Goal: Information Seeking & Learning: Learn about a topic

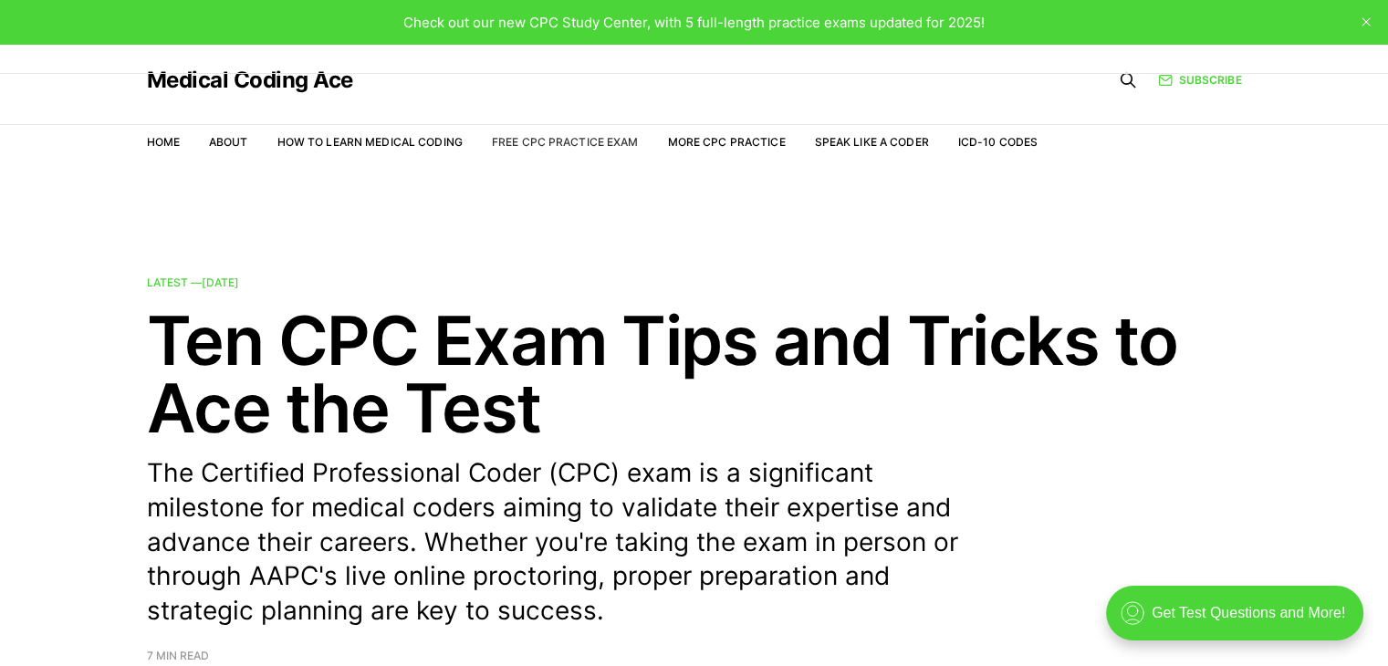
click at [566, 140] on link "Free CPC Practice Exam" at bounding box center [565, 142] width 147 height 14
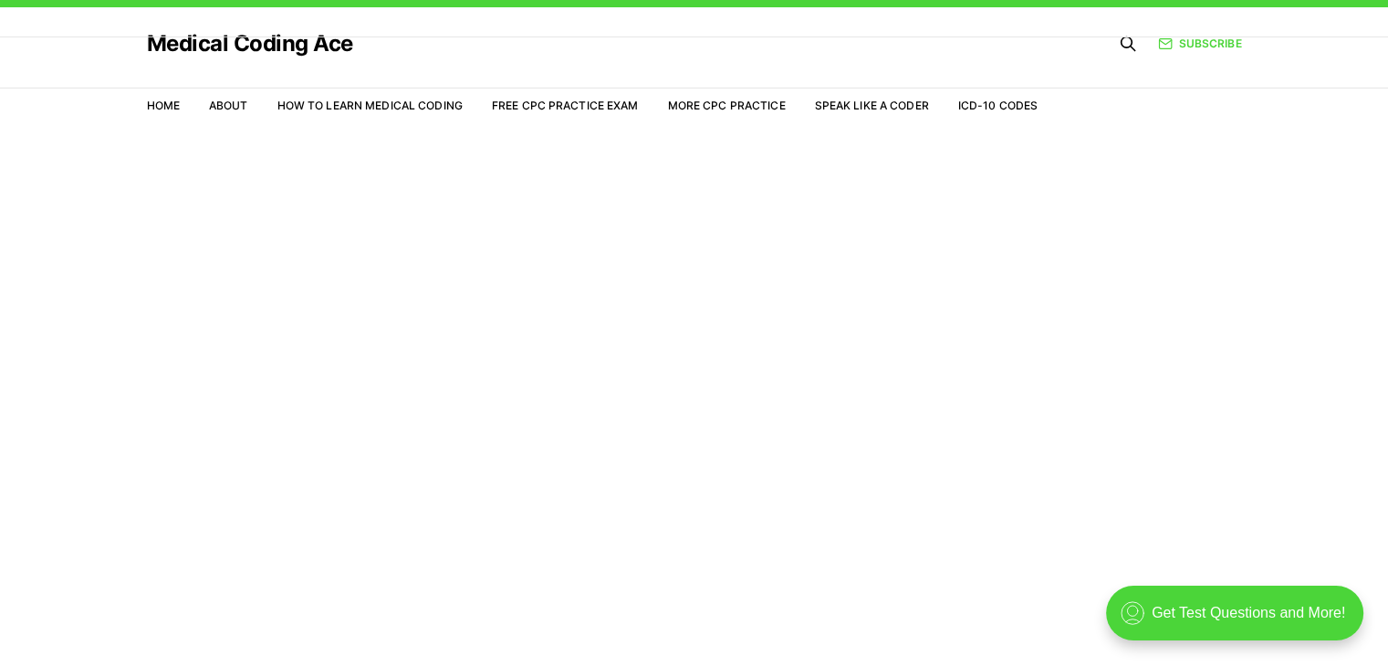
scroll to position [44, 0]
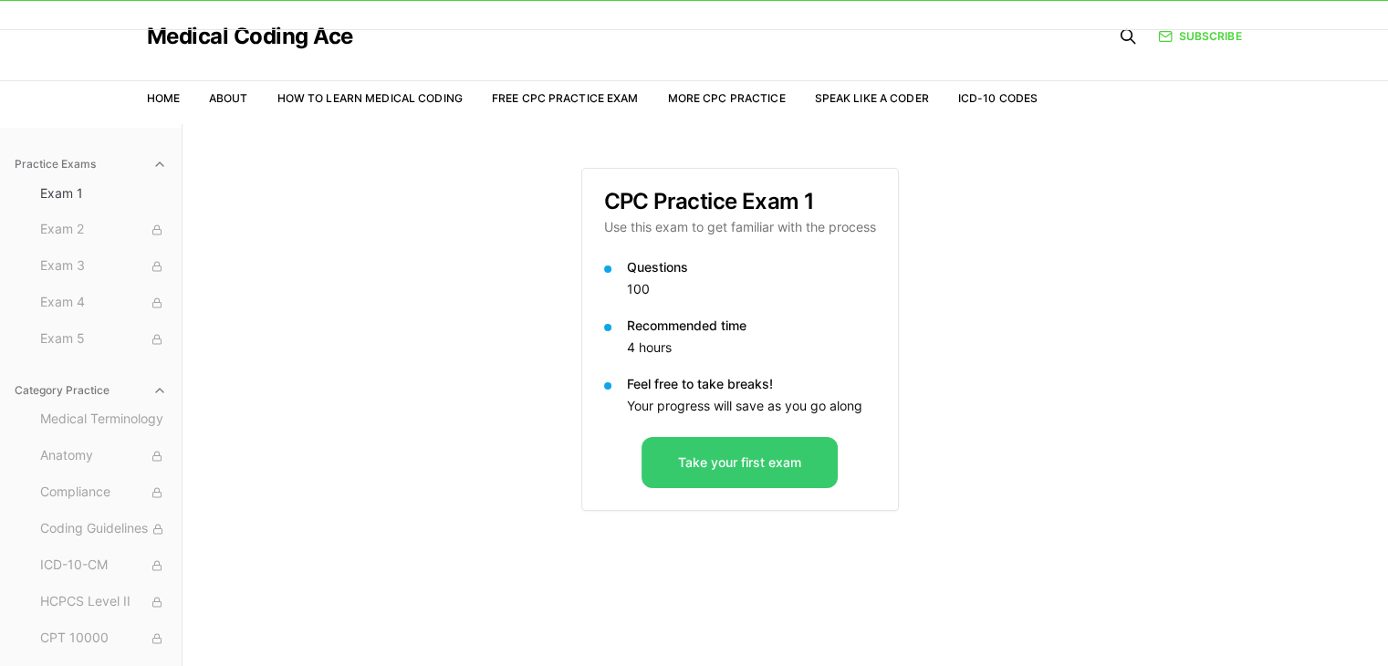
click at [759, 453] on button "Take your first exam" at bounding box center [739, 462] width 196 height 51
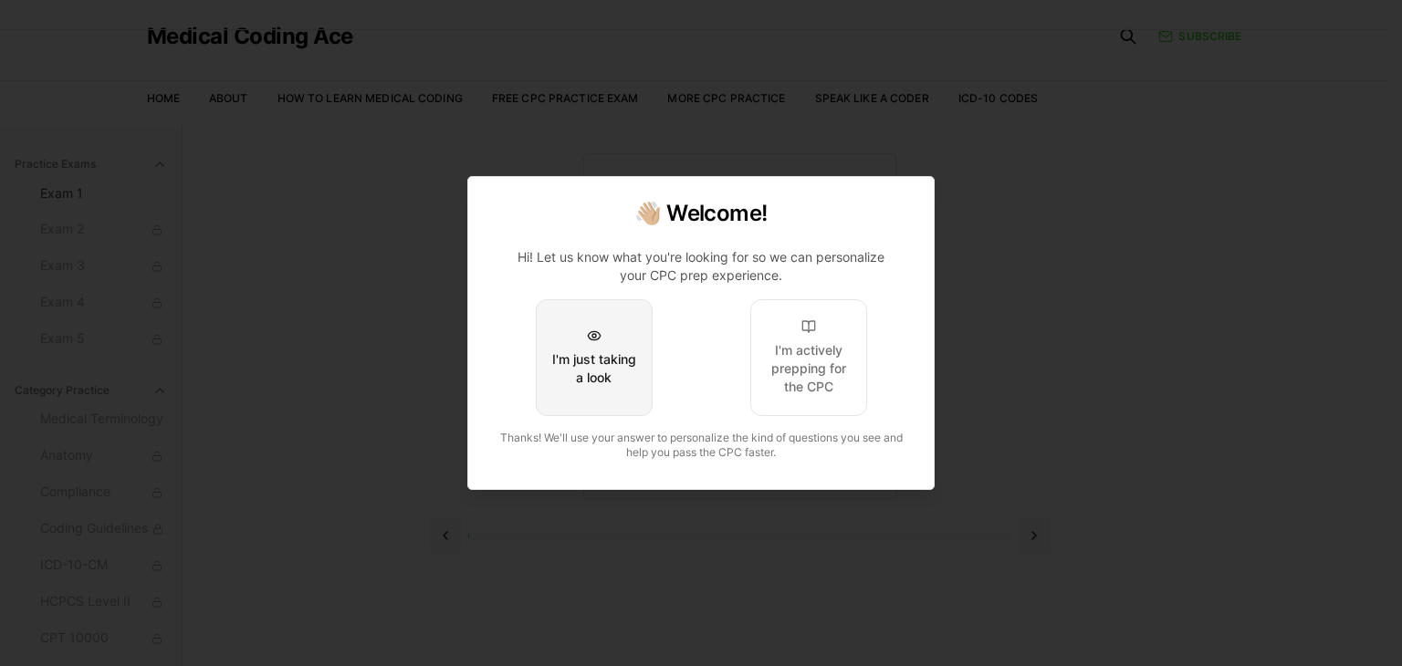
click at [606, 394] on button "I'm just taking a look" at bounding box center [594, 357] width 117 height 117
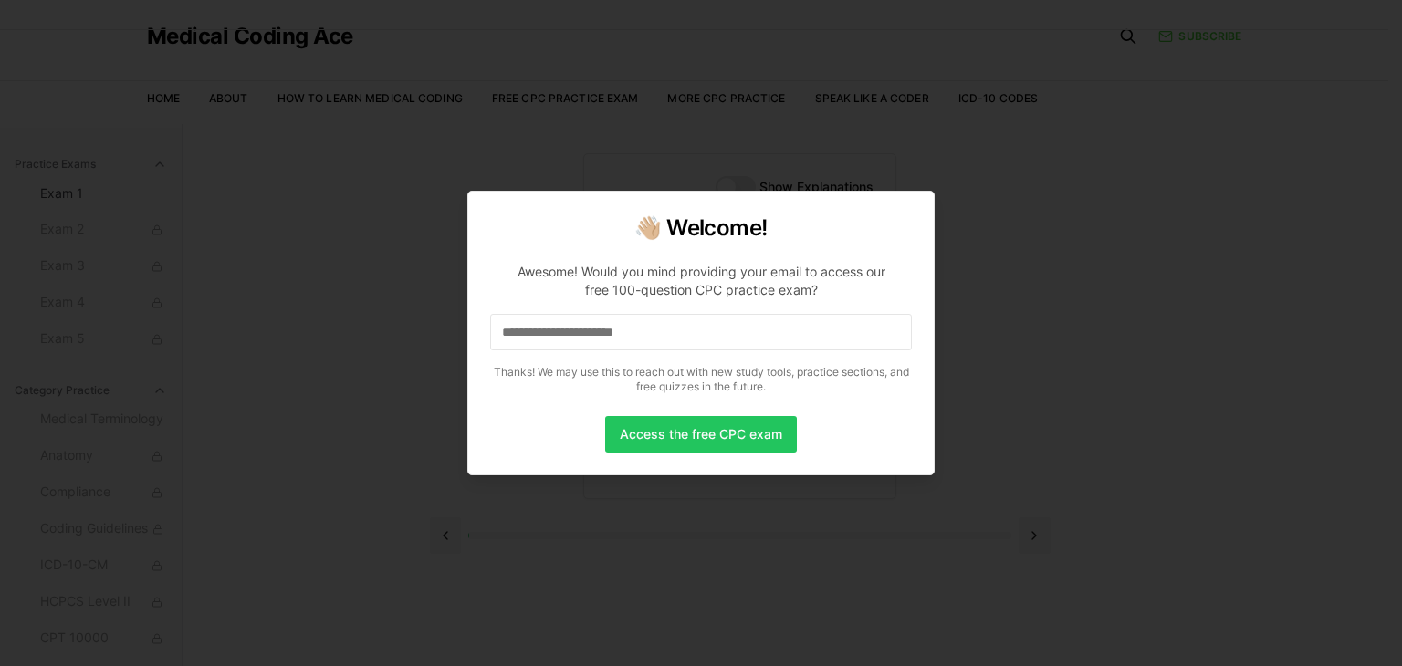
click at [647, 327] on input at bounding box center [701, 332] width 422 height 36
click at [664, 439] on button "Access the free CPC exam" at bounding box center [701, 434] width 192 height 36
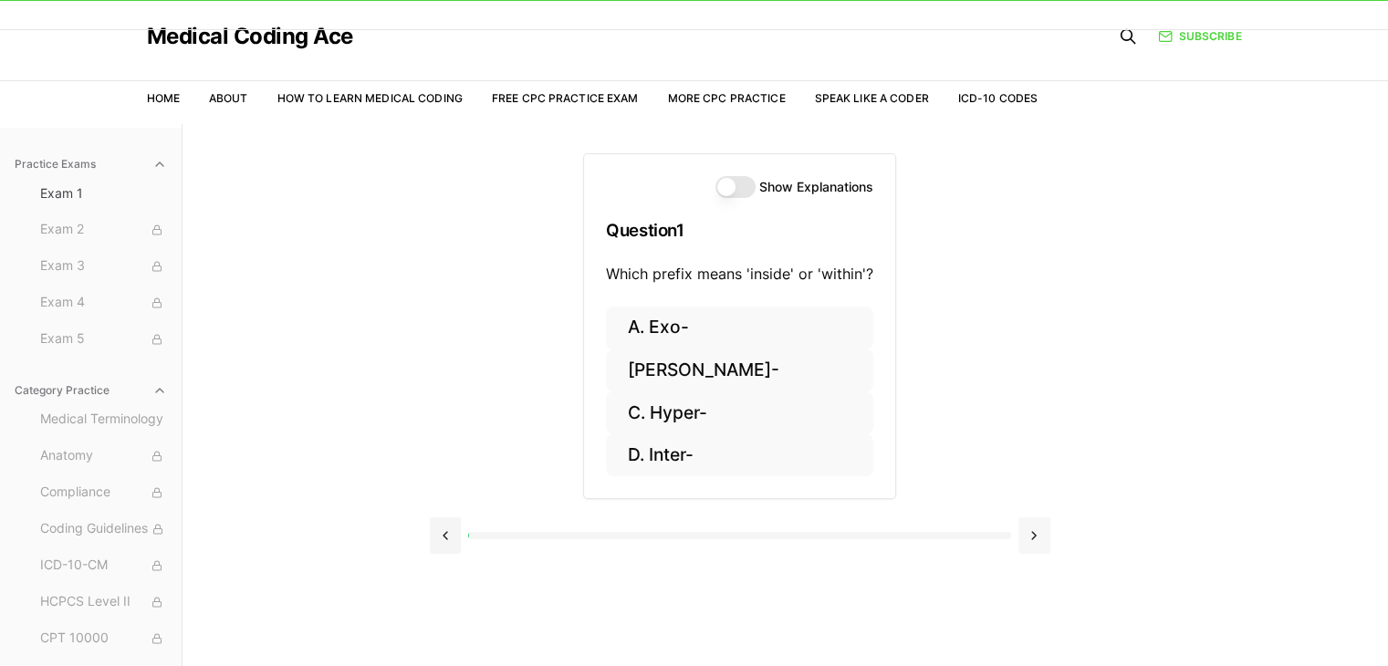
click at [1034, 547] on button at bounding box center [1034, 535] width 32 height 36
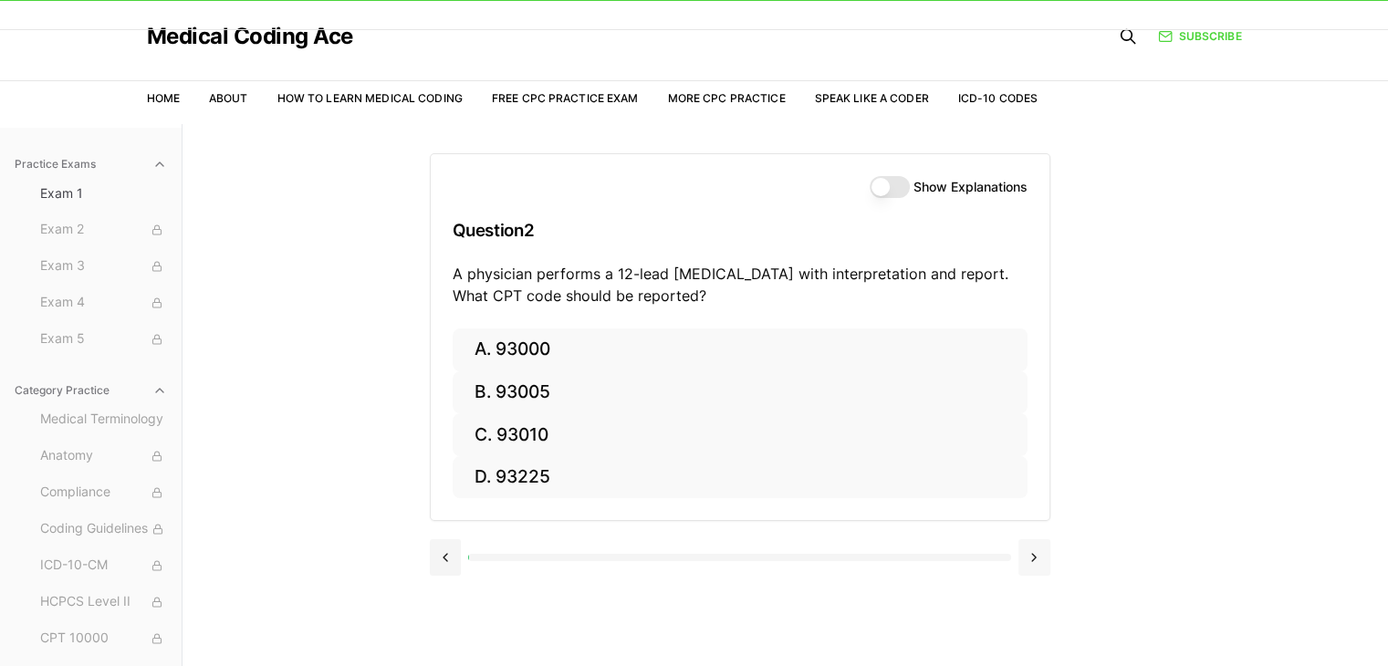
click at [1034, 547] on button at bounding box center [1034, 557] width 32 height 36
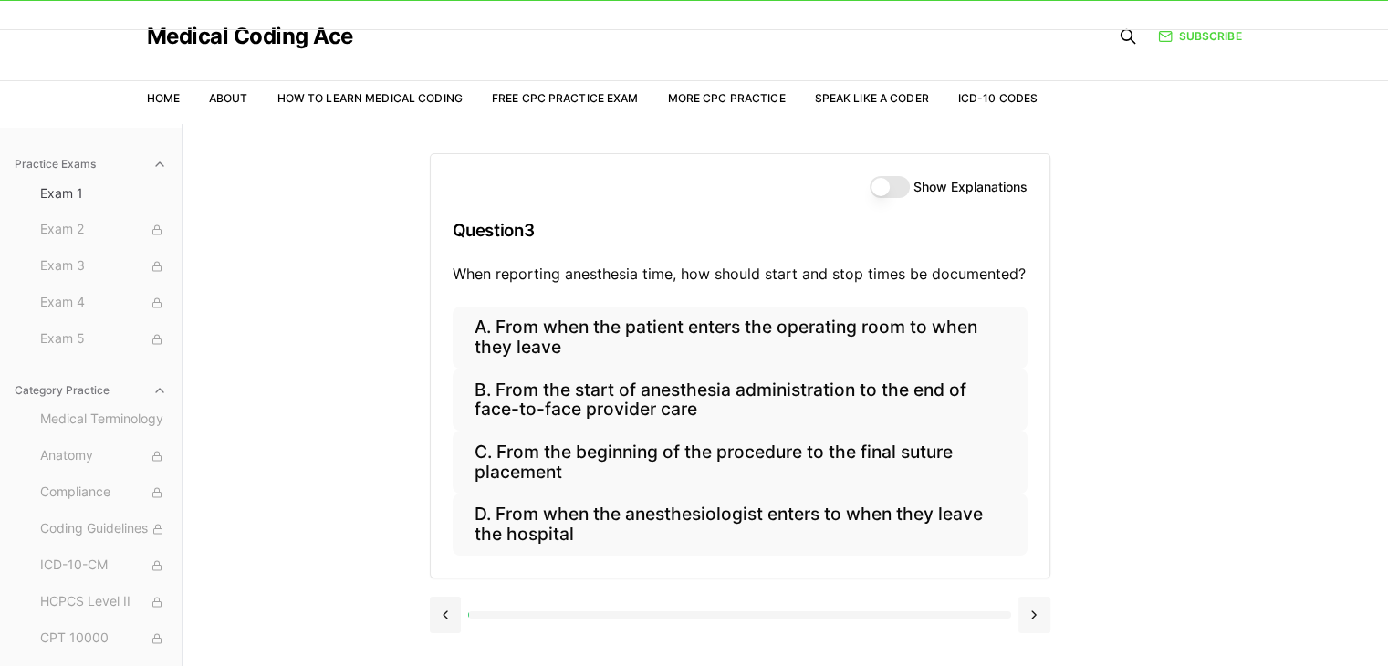
click at [1034, 547] on div "A. From when the patient enters the operating room to when they leave B. From t…" at bounding box center [740, 442] width 619 height 271
click at [1033, 629] on button at bounding box center [1034, 615] width 32 height 36
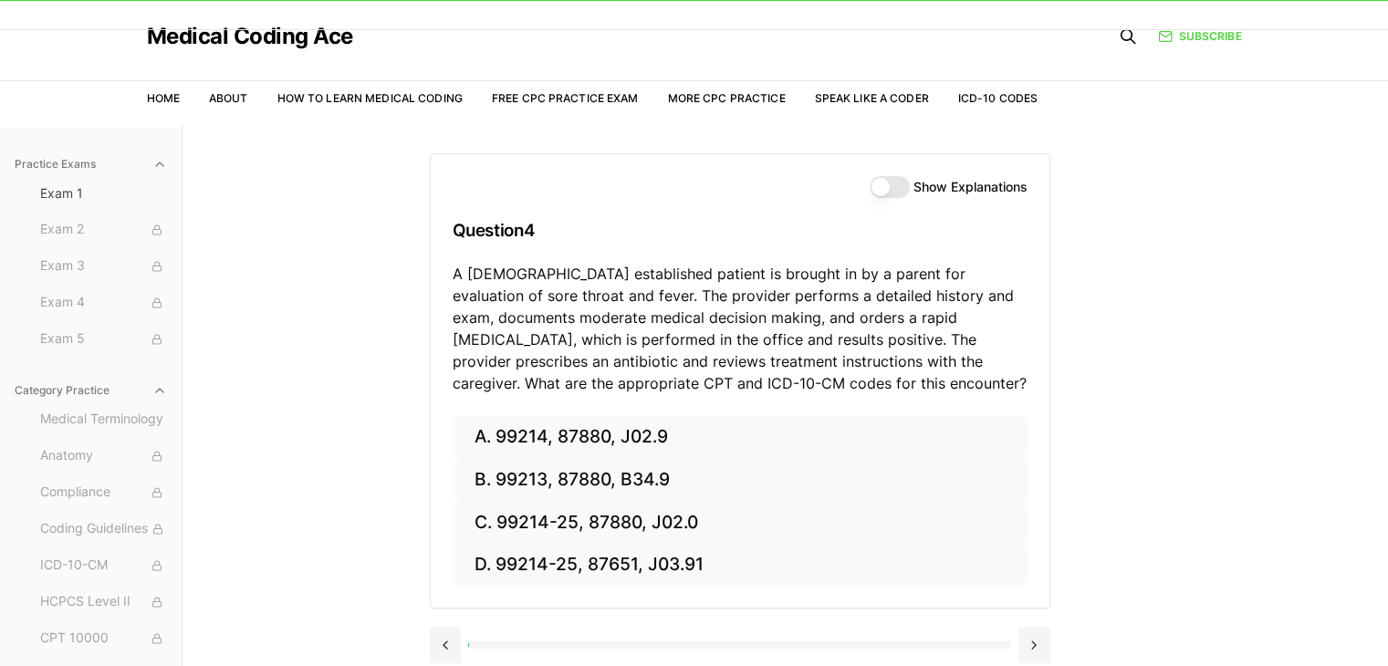
click at [898, 181] on button "Show Explanations" at bounding box center [890, 187] width 40 height 22
type button "on"
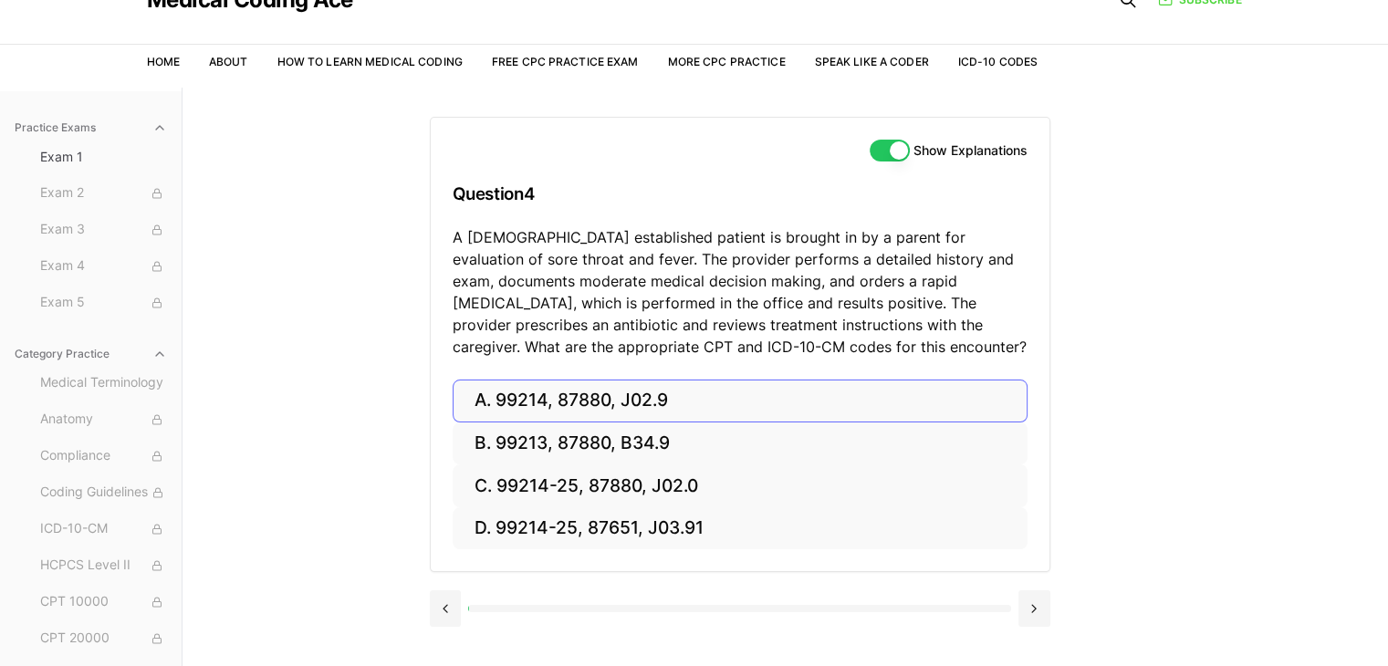
scroll to position [168, 0]
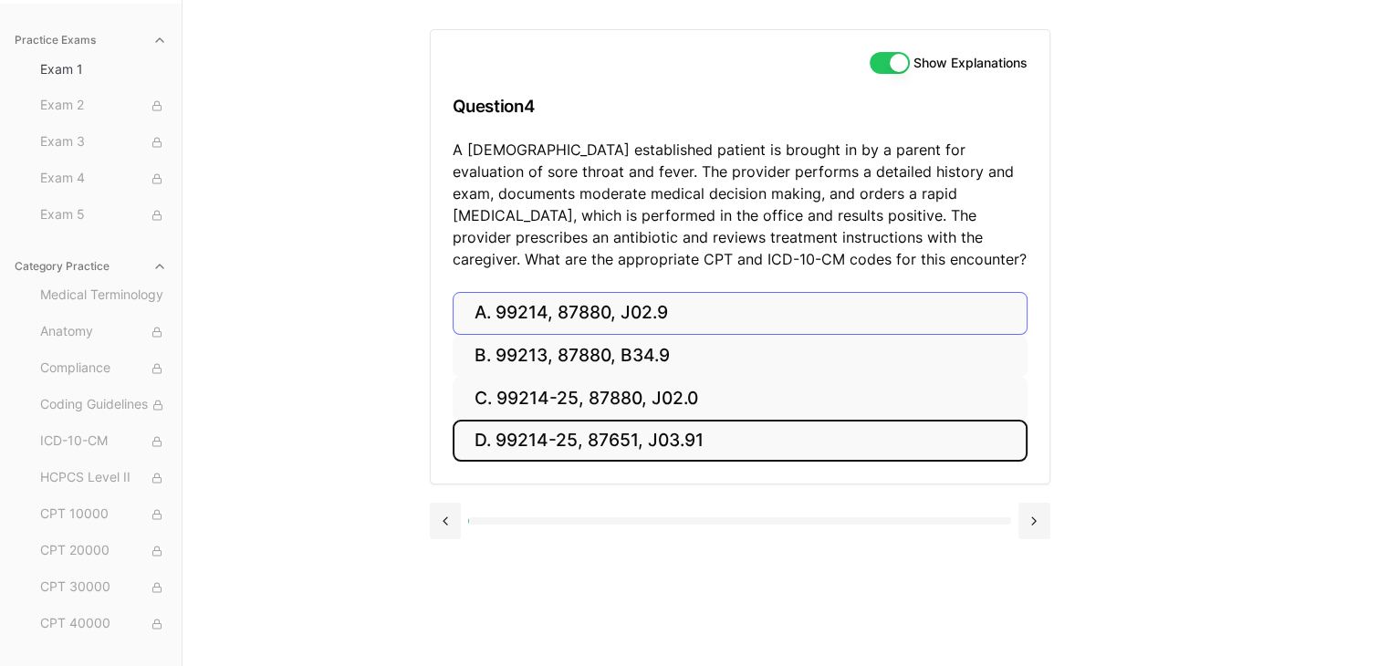
click at [639, 446] on button "D. 99214-25, 87651, J03.91" at bounding box center [740, 441] width 575 height 43
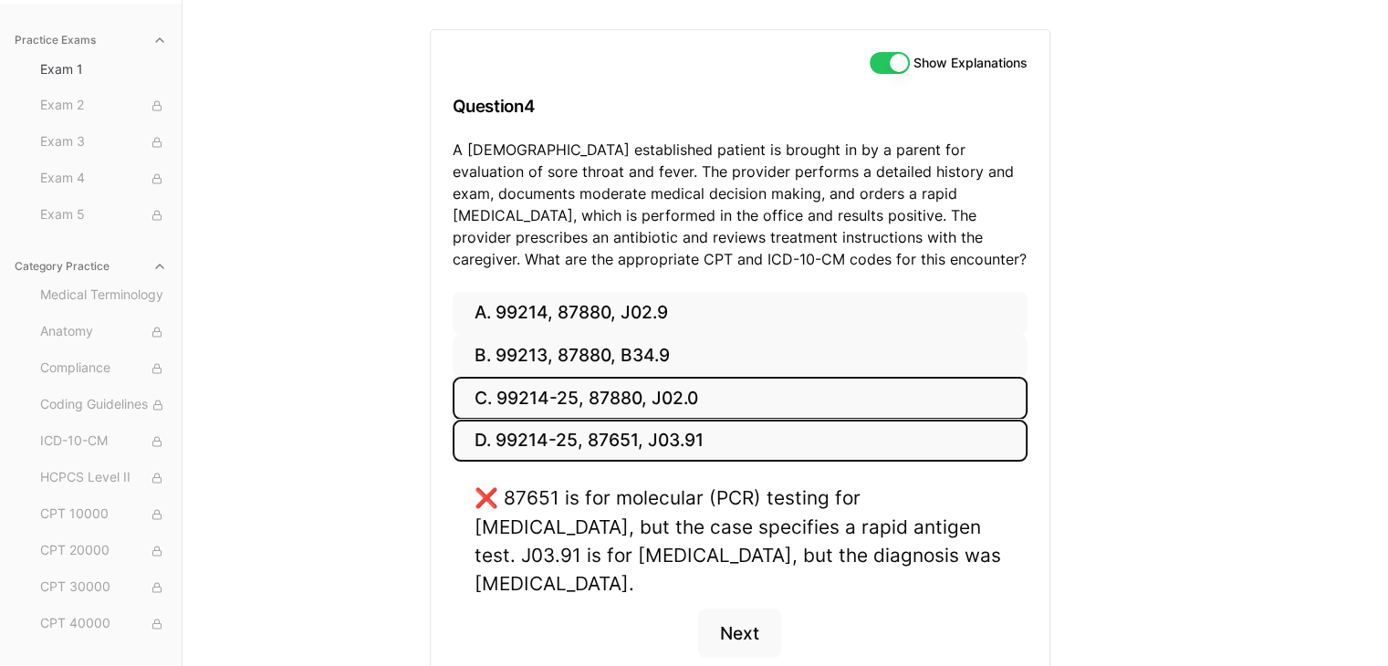
click at [595, 396] on button "C. 99214-25, 87880, J02.0" at bounding box center [740, 398] width 575 height 43
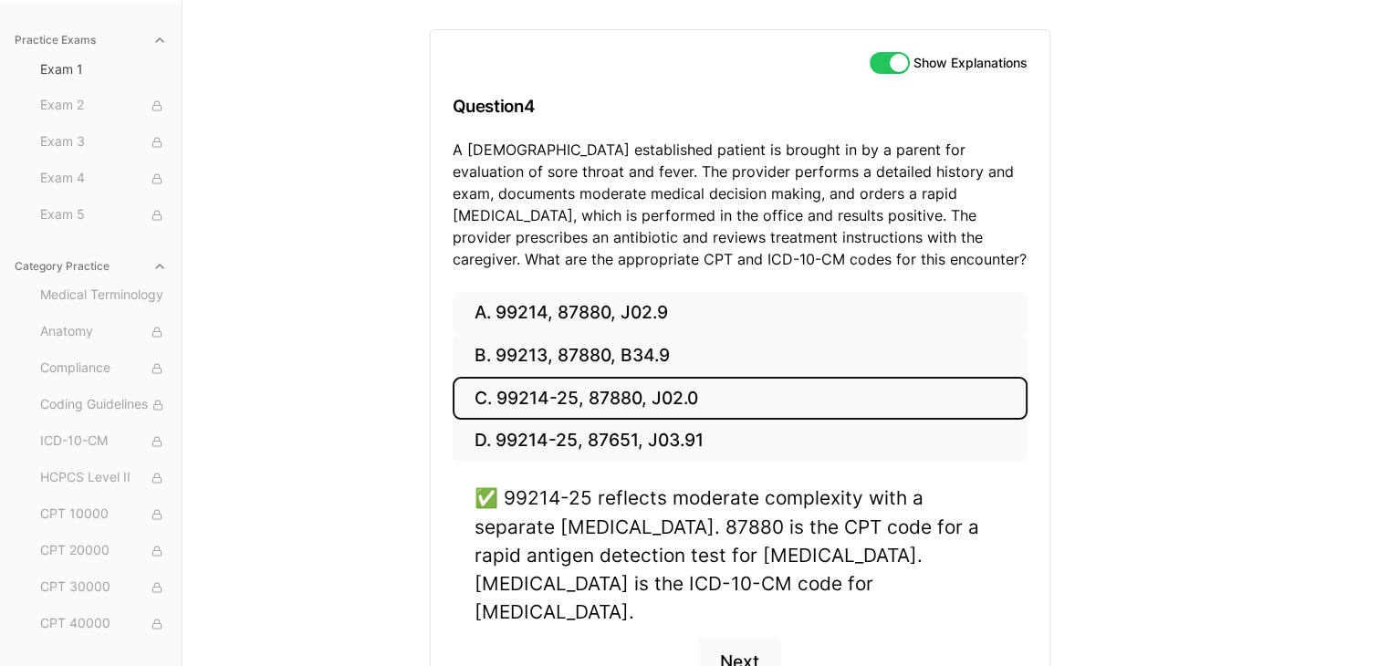
click at [152, 271] on icon "button" at bounding box center [159, 266] width 15 height 15
